Goal: Find specific page/section: Find specific page/section

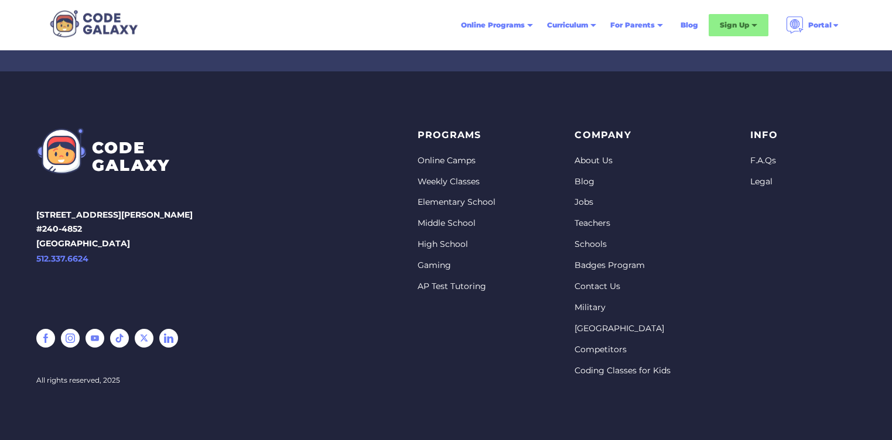
scroll to position [4826, 0]
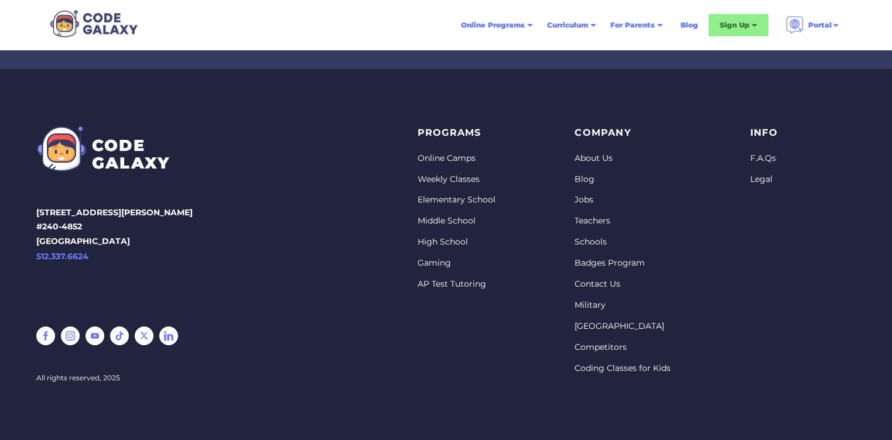
click at [584, 285] on link "Contact Us" at bounding box center [622, 285] width 96 height 12
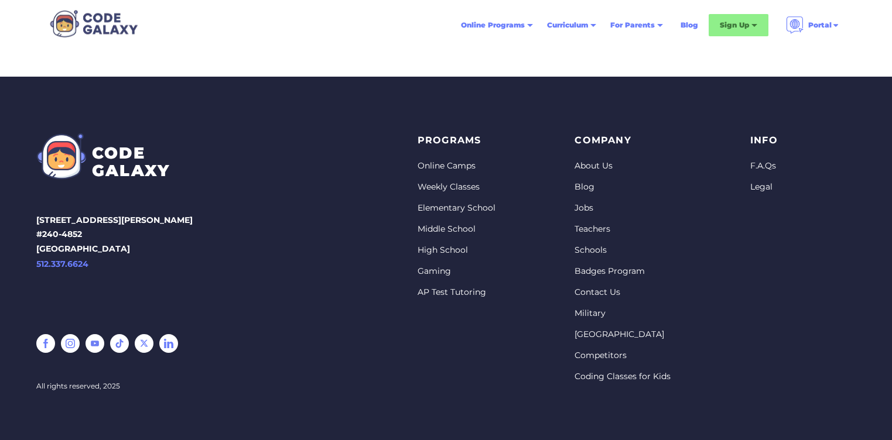
scroll to position [1441, 0]
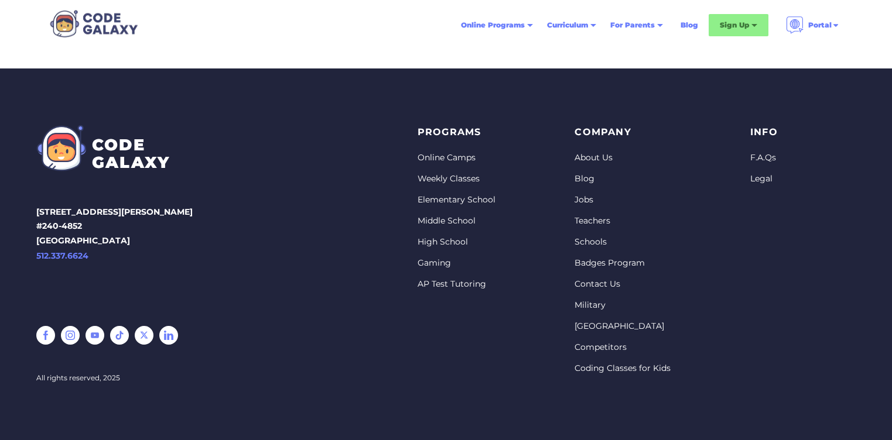
click at [44, 332] on link at bounding box center [45, 335] width 19 height 19
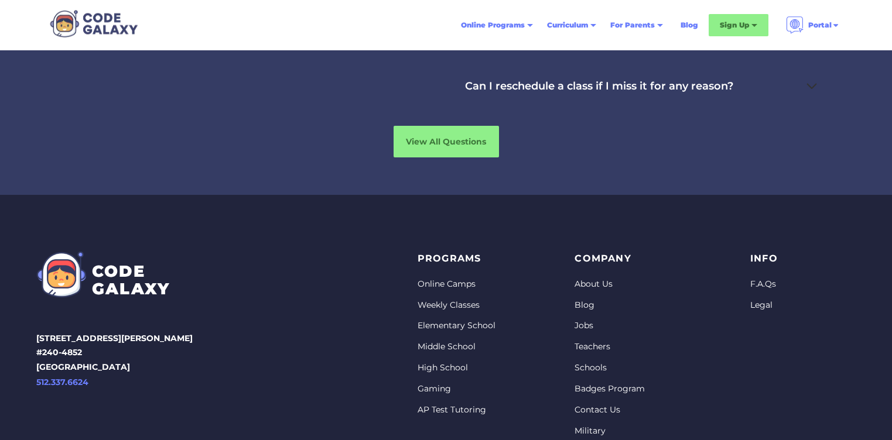
scroll to position [4826, 0]
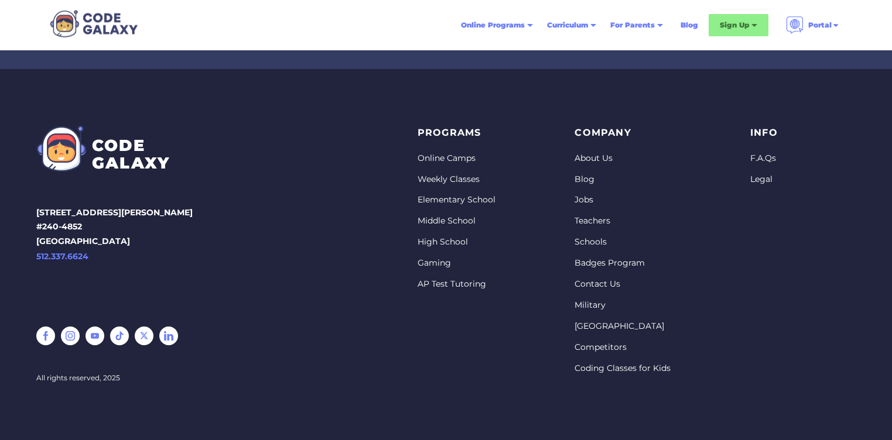
click at [579, 176] on link "Blog" at bounding box center [622, 180] width 96 height 12
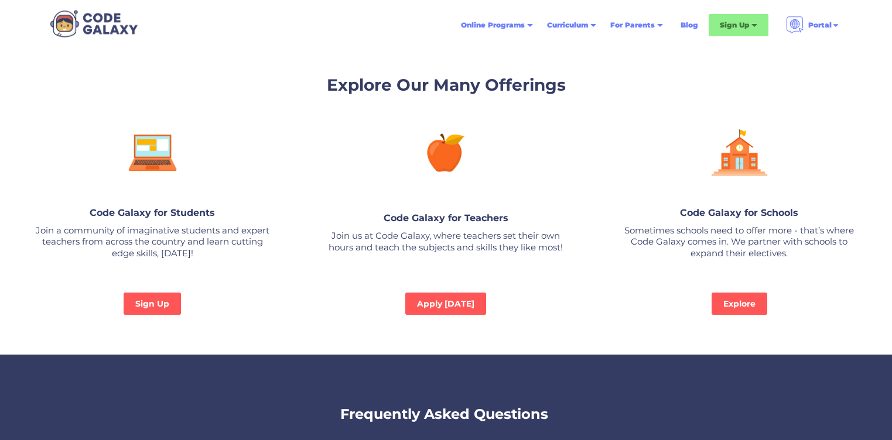
scroll to position [4161, 0]
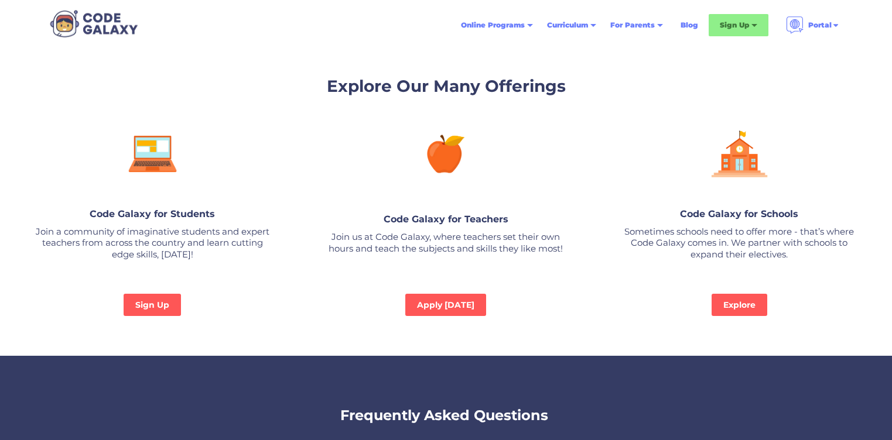
click at [688, 25] on link "Blog" at bounding box center [689, 25] width 32 height 21
